Goal: Information Seeking & Learning: Learn about a topic

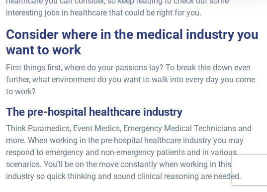
scroll to position [249, 0]
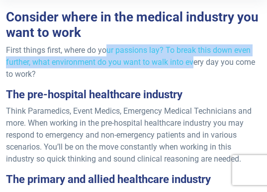
drag, startPoint x: 107, startPoint y: 47, endPoint x: 193, endPoint y: 66, distance: 88.2
click at [193, 66] on p "First things first, where do your passions lay? To break this down even further…" at bounding box center [133, 62] width 255 height 36
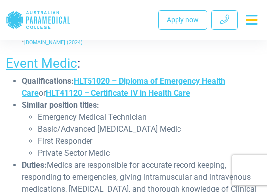
scroll to position [747, 0]
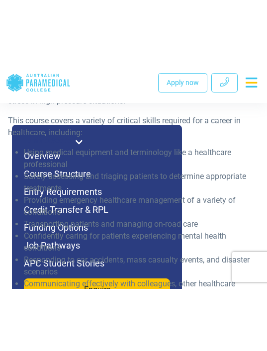
scroll to position [1802, 0]
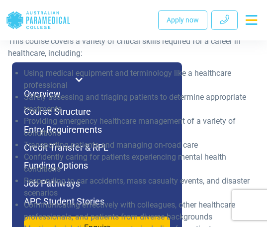
click at [78, 79] on li "Using medical equipment and terminology like a healthcare professional" at bounding box center [138, 79] width 228 height 24
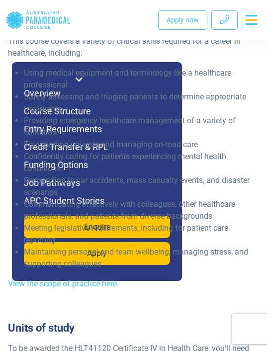
click at [77, 76] on li "Using medical equipment and terminology like a healthcare professional" at bounding box center [138, 79] width 228 height 24
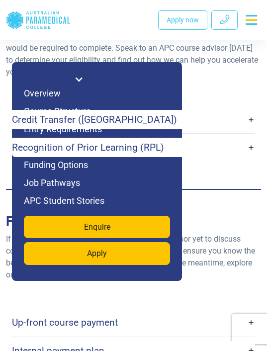
click at [105, 191] on link "Internal payment plan" at bounding box center [133, 351] width 243 height 19
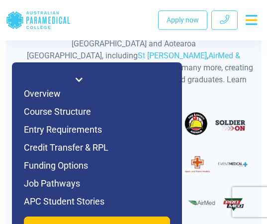
scroll to position [3793, 0]
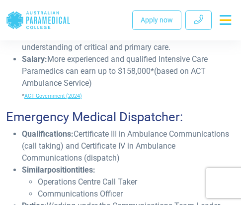
scroll to position [1991, 0]
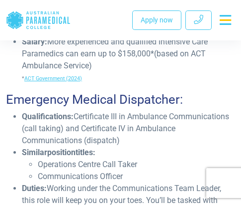
click at [118, 112] on li "Qualifications: Certificate III in Ambulance Communications (call taking) and C…" at bounding box center [129, 129] width 214 height 36
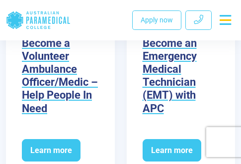
scroll to position [4779, 0]
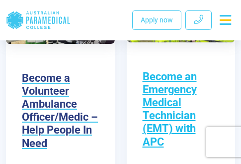
click at [147, 78] on h3 "Become an Emergency Medical Technician (EMT) with APC" at bounding box center [181, 109] width 77 height 78
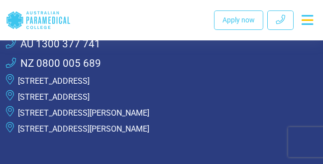
scroll to position [1904, 0]
